Goal: Navigation & Orientation: Understand site structure

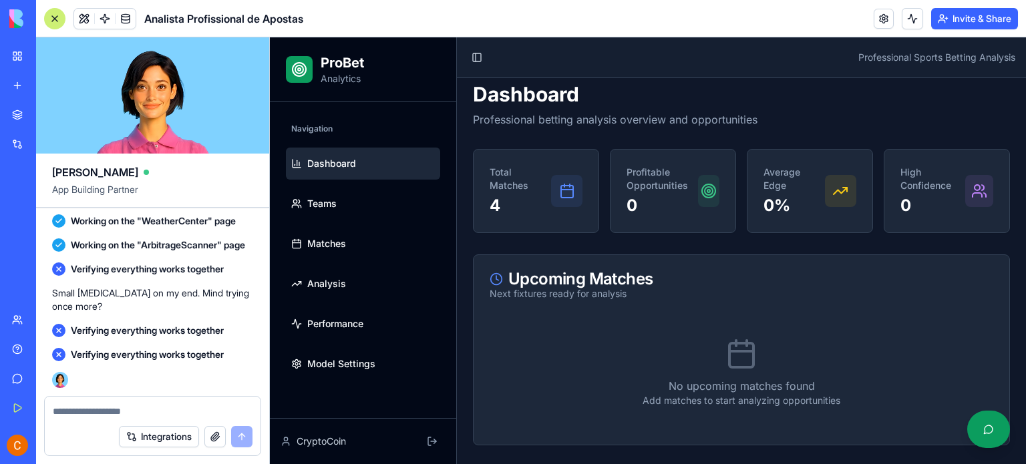
scroll to position [4752, 0]
click at [43, 58] on div "My Workspace" at bounding box center [40, 55] width 17 height 13
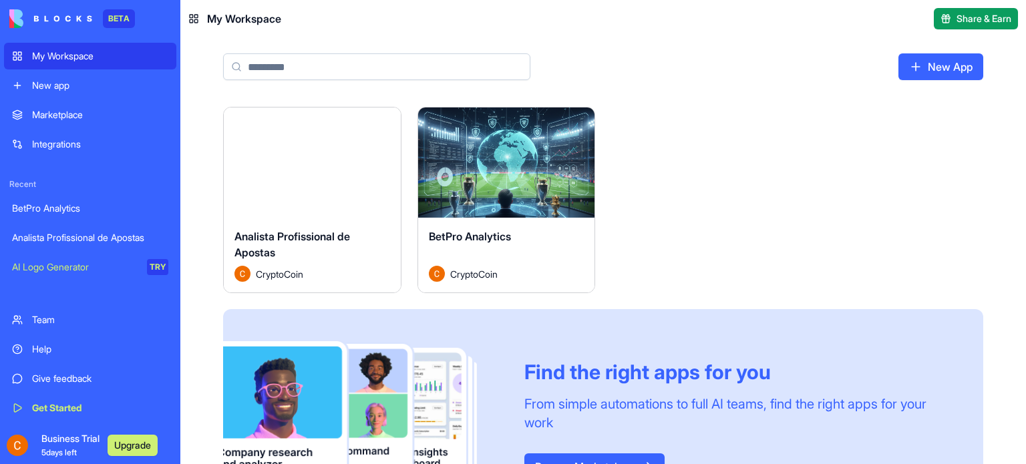
click at [535, 164] on button "Launch" at bounding box center [506, 163] width 100 height 27
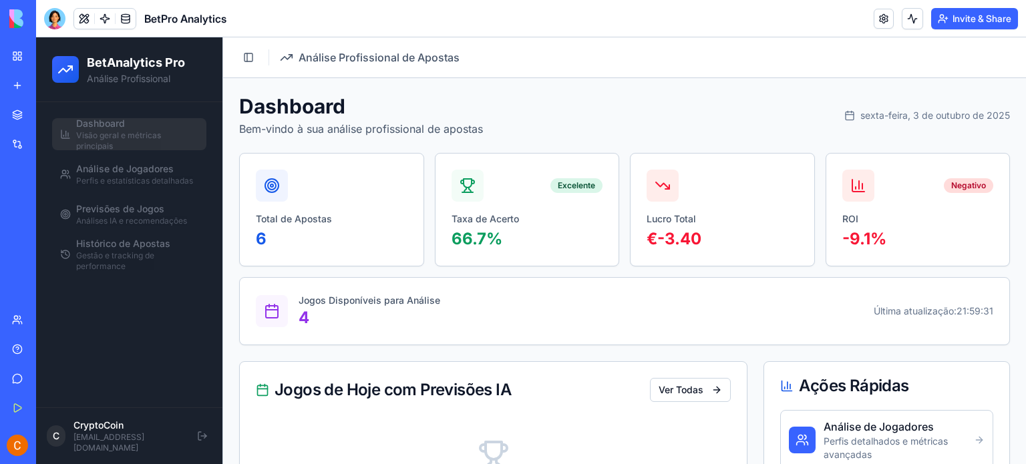
click at [9, 53] on link "My Workspace" at bounding box center [30, 56] width 53 height 27
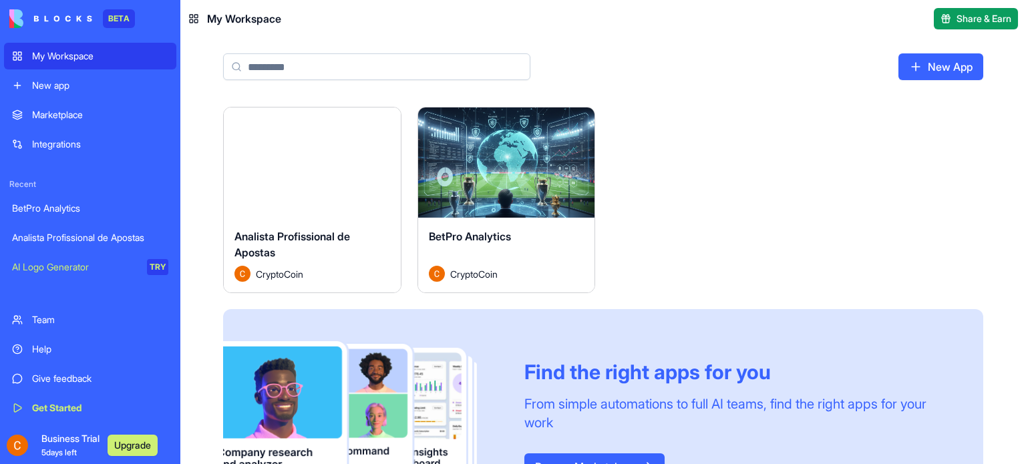
click at [309, 162] on button "Launch" at bounding box center [312, 163] width 100 height 27
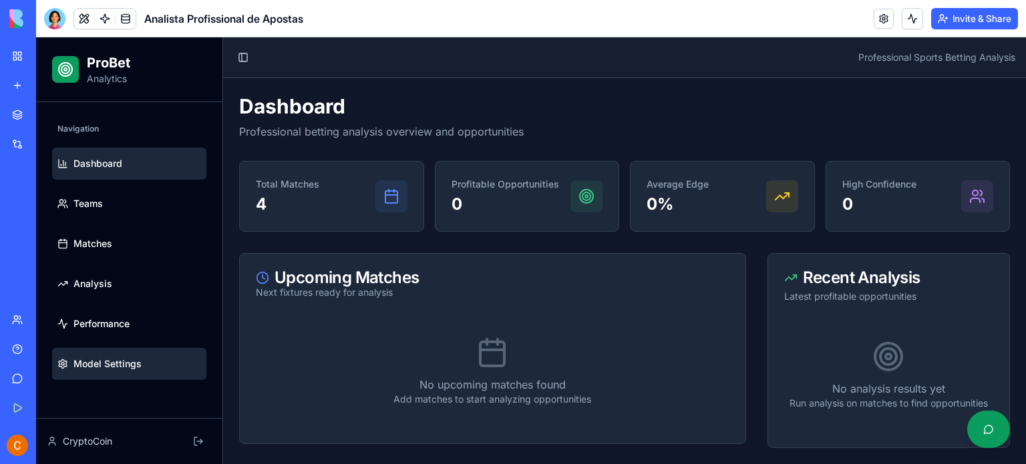
click at [124, 370] on span "Model Settings" at bounding box center [108, 363] width 68 height 13
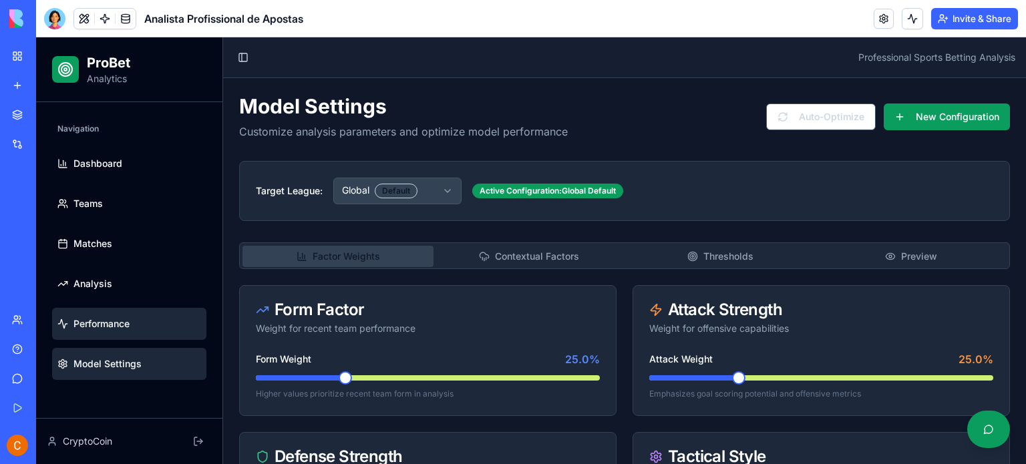
click at [118, 320] on span "Performance" at bounding box center [102, 323] width 56 height 13
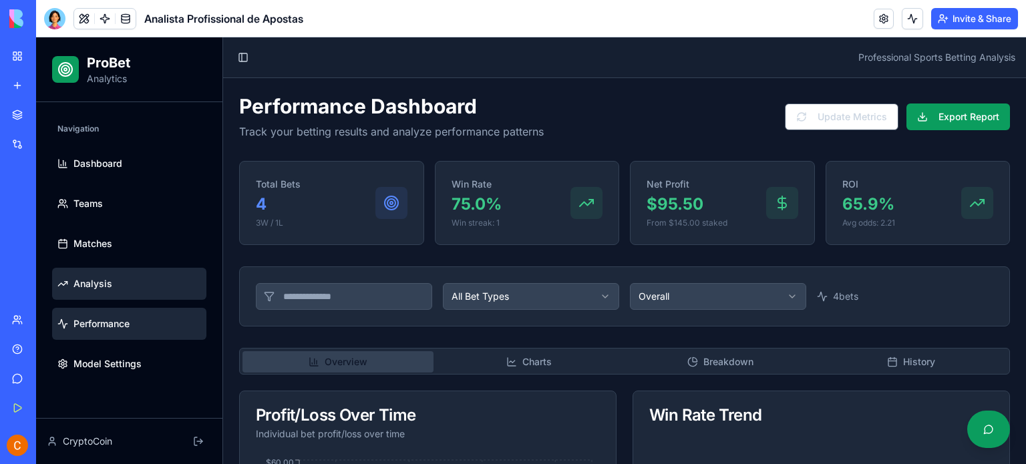
click at [103, 277] on link "Analysis" at bounding box center [129, 284] width 154 height 32
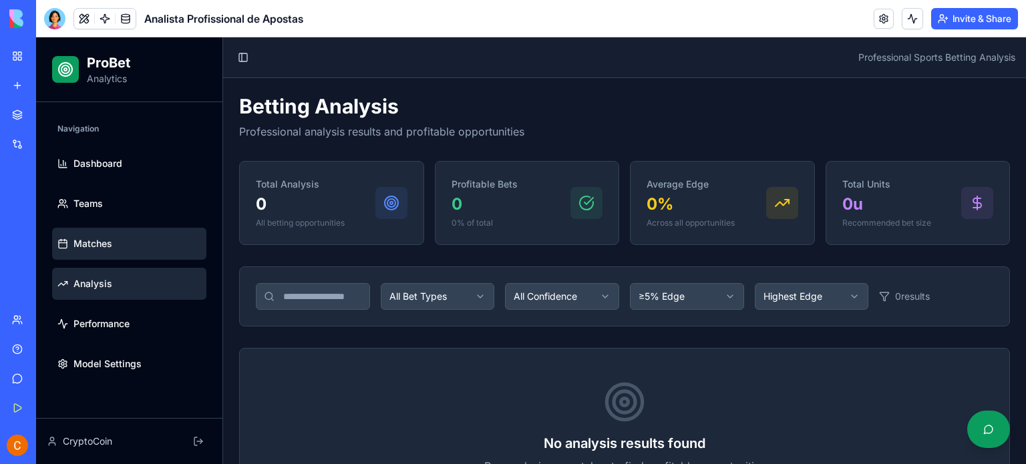
click at [108, 248] on span "Matches" at bounding box center [93, 243] width 39 height 13
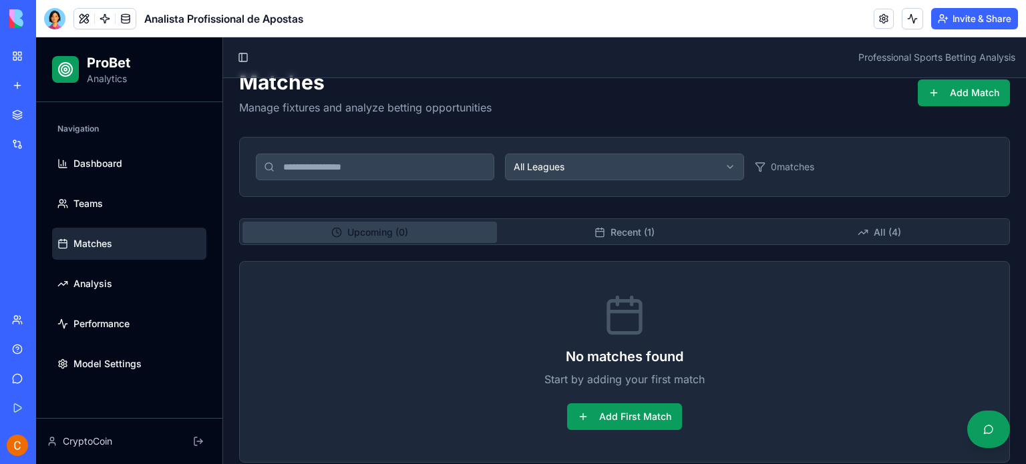
scroll to position [37, 0]
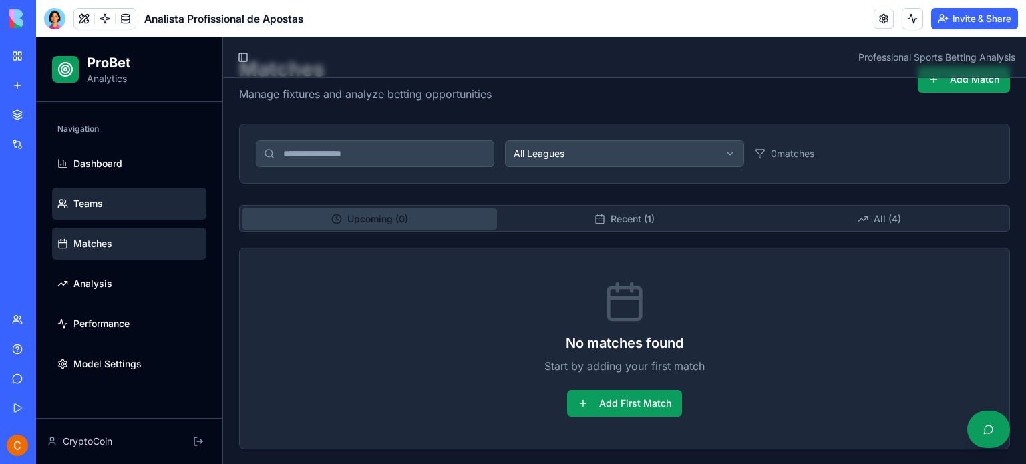
click at [90, 197] on span "Teams" at bounding box center [88, 203] width 29 height 13
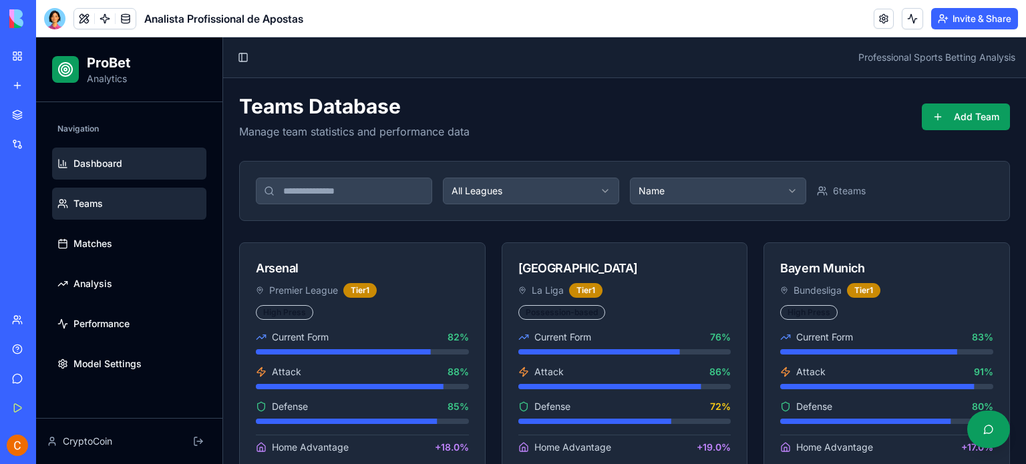
click at [106, 164] on span "Dashboard" at bounding box center [98, 163] width 49 height 13
